Goal: Task Accomplishment & Management: Complete application form

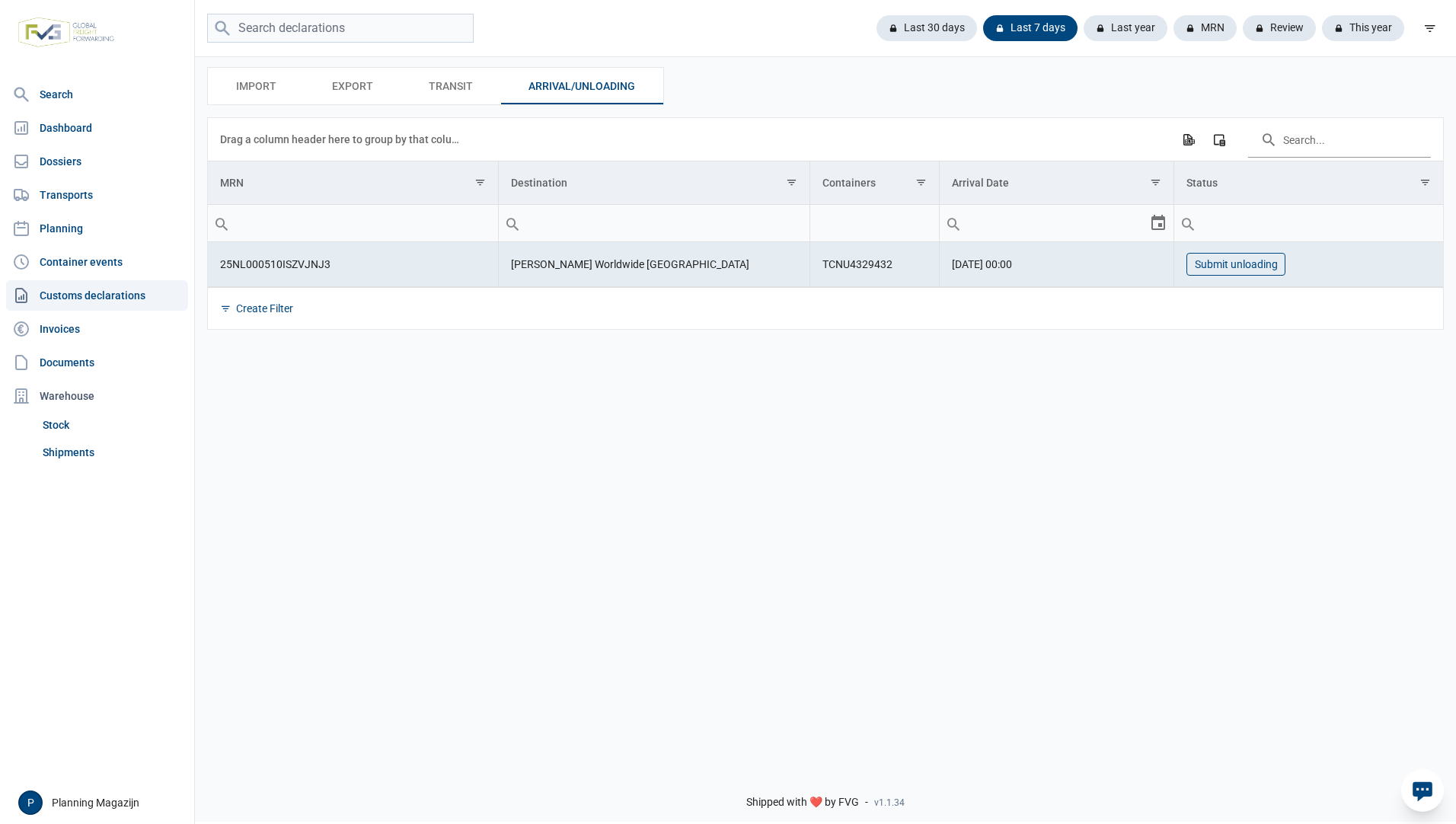
click at [1228, 272] on button "Submit unloading" at bounding box center [1235, 264] width 99 height 23
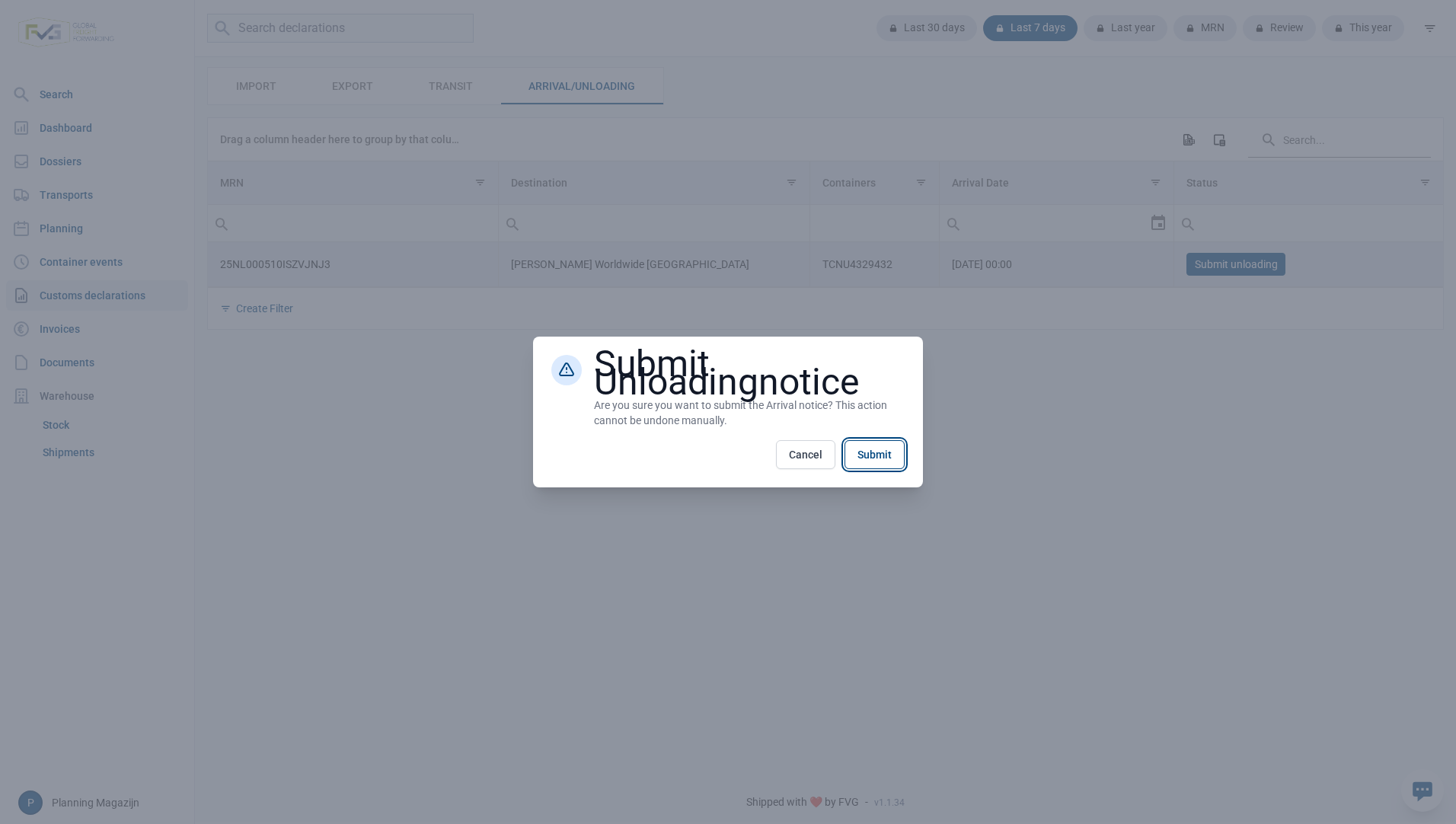
click at [886, 454] on button "Submit" at bounding box center [874, 454] width 60 height 29
